Goal: Information Seeking & Learning: Learn about a topic

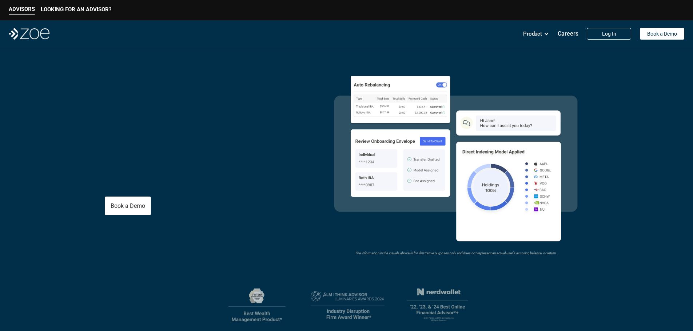
click at [531, 35] on p "Product" at bounding box center [532, 33] width 19 height 11
click at [542, 33] on p "Product" at bounding box center [532, 33] width 19 height 11
click at [538, 36] on p "Product" at bounding box center [532, 33] width 19 height 11
click at [541, 32] on p "Product" at bounding box center [532, 33] width 19 height 11
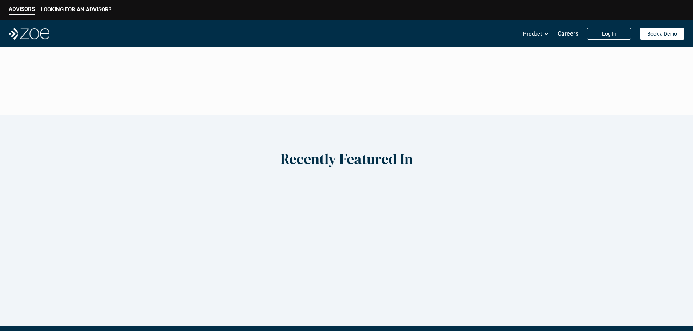
click at [0, 0] on h2 "Recently Featured In" at bounding box center [0, 0] width 0 height 0
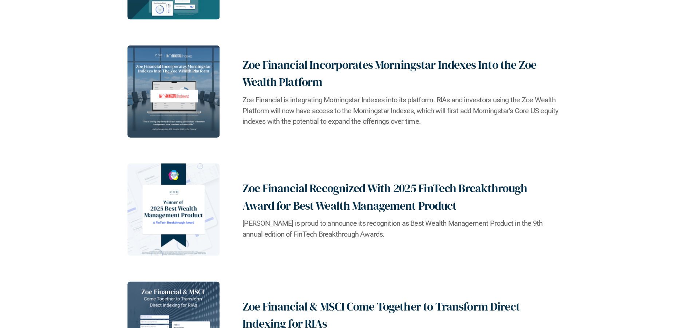
scroll to position [437, 0]
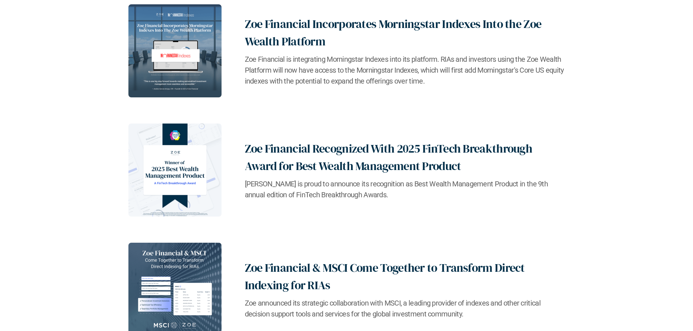
click at [337, 167] on h2 "Zoe Financial Recognized With 2025 FinTech Breakthrough Award for Best Wealth M…" at bounding box center [405, 157] width 320 height 35
